Goal: Understand process/instructions: Learn how to perform a task or action

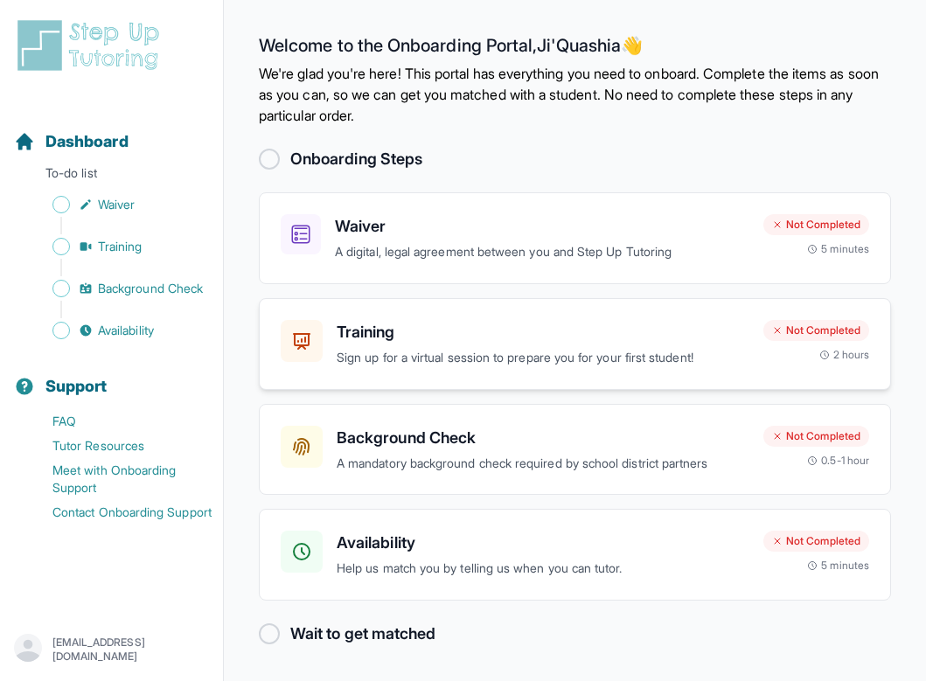
click at [422, 335] on h3 "Training" at bounding box center [543, 332] width 413 height 24
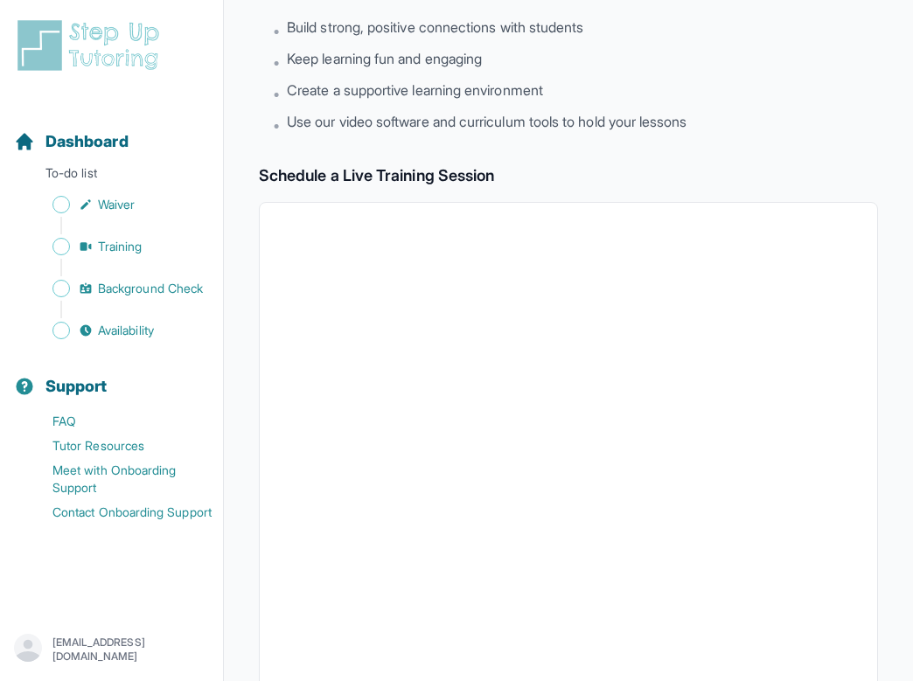
scroll to position [571, 0]
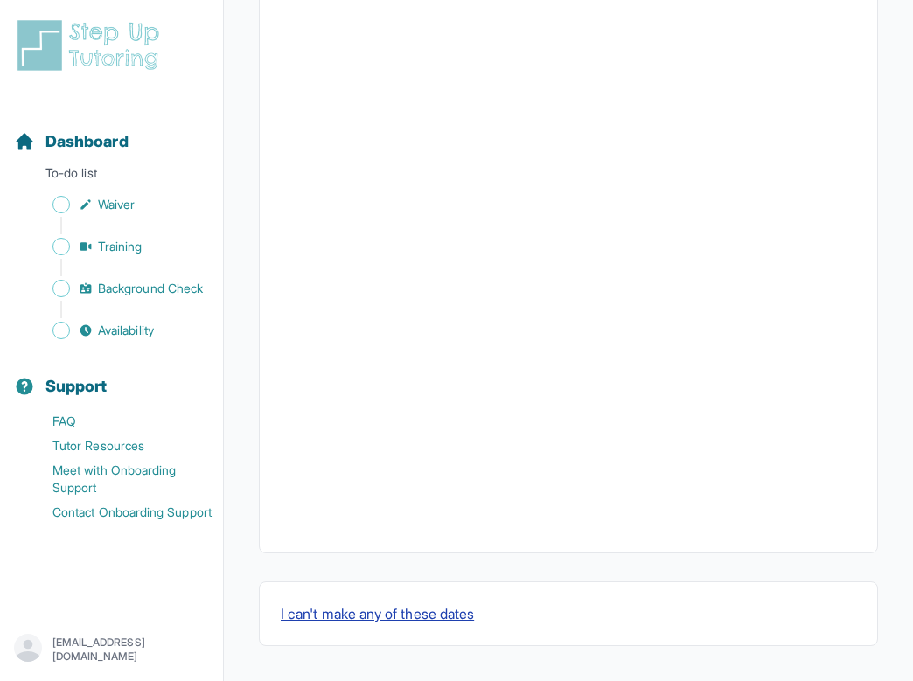
click at [380, 615] on button "I can't make any of these dates" at bounding box center [377, 613] width 193 height 21
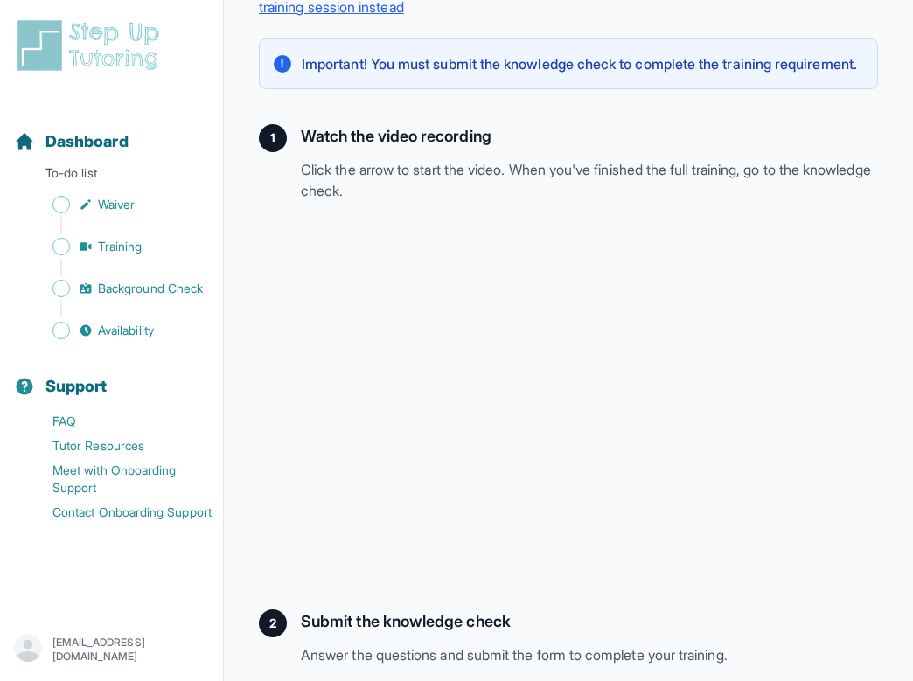
scroll to position [264, 0]
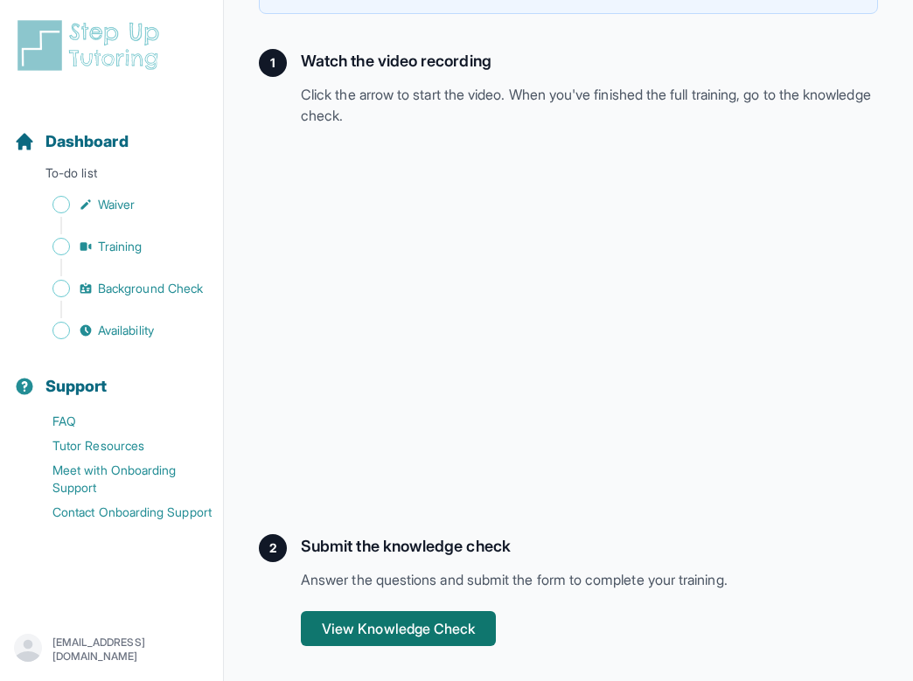
click at [459, 622] on button "View Knowledge Check" at bounding box center [398, 628] width 195 height 35
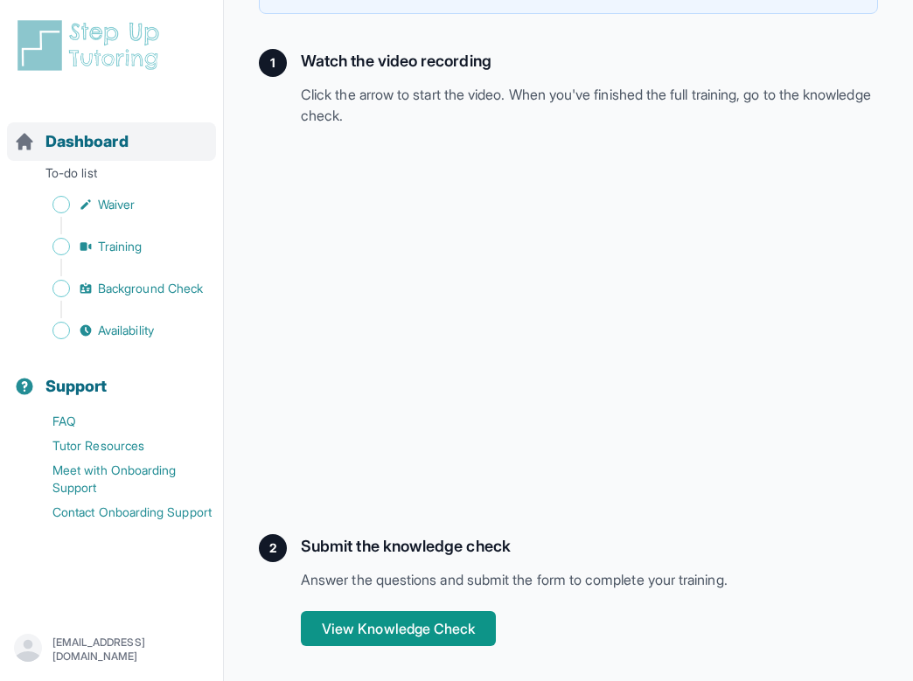
click at [72, 145] on span "Dashboard" at bounding box center [86, 141] width 83 height 24
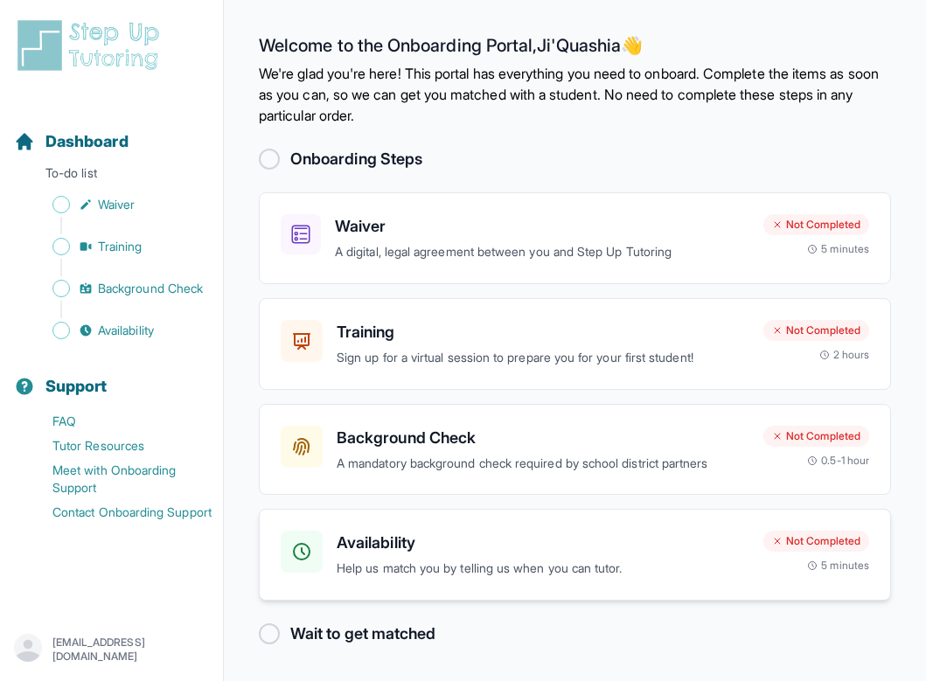
click at [439, 548] on h3 "Availability" at bounding box center [543, 543] width 413 height 24
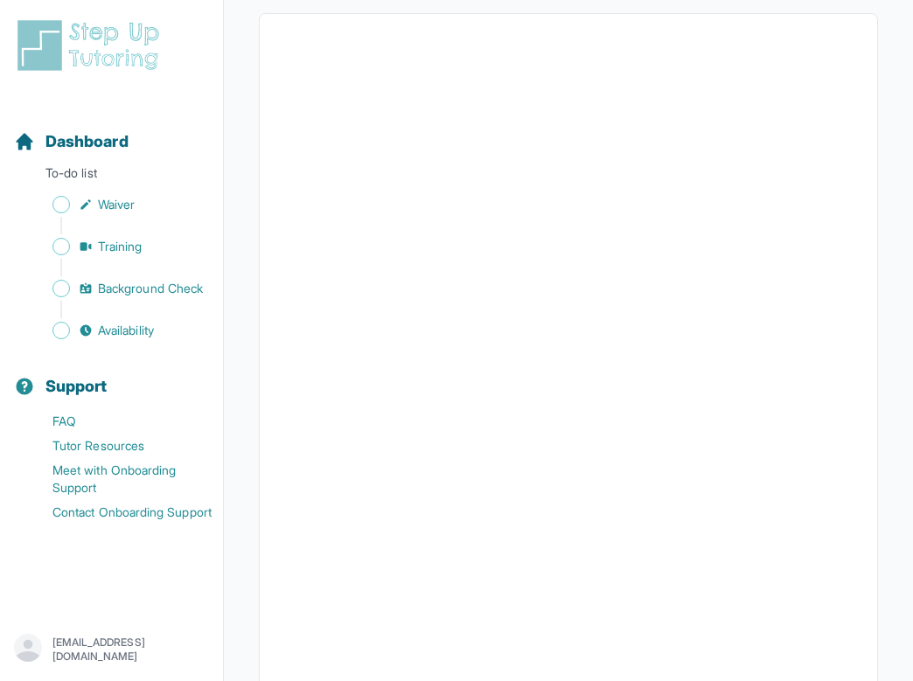
scroll to position [335, 0]
click at [115, 196] on span "Waiver" at bounding box center [116, 204] width 37 height 17
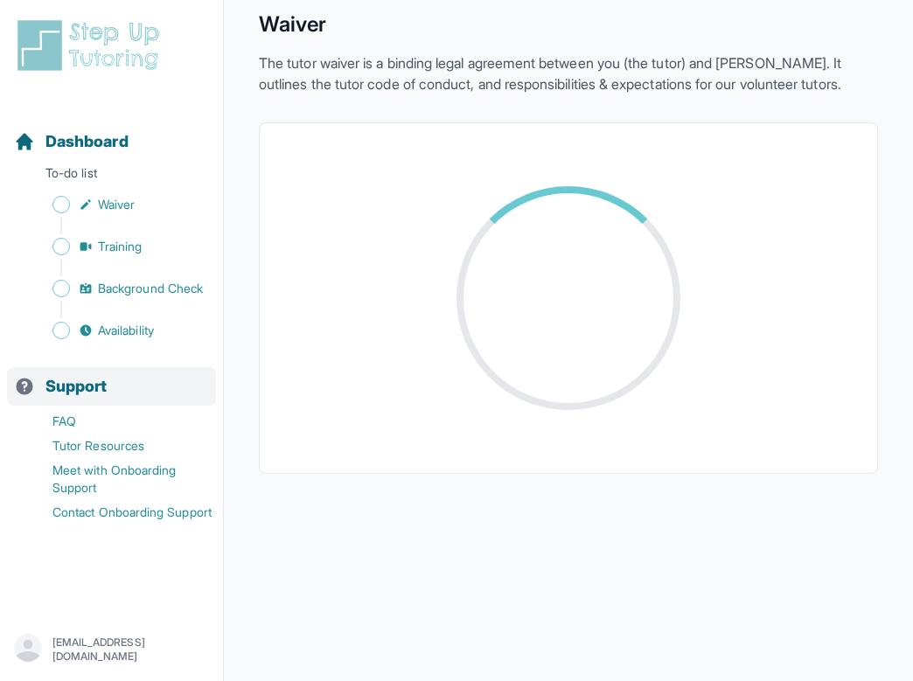
scroll to position [335, 0]
